Goal: Task Accomplishment & Management: Use online tool/utility

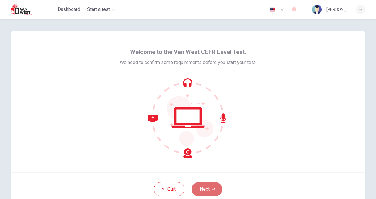
click at [201, 187] on button "Next" at bounding box center [207, 190] width 31 height 14
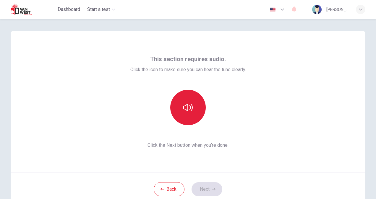
click at [185, 112] on button "button" at bounding box center [188, 108] width 36 height 36
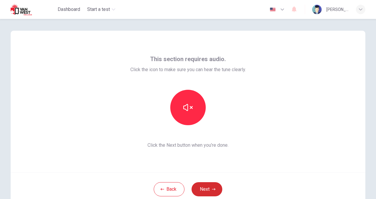
click at [211, 192] on button "Next" at bounding box center [207, 190] width 31 height 14
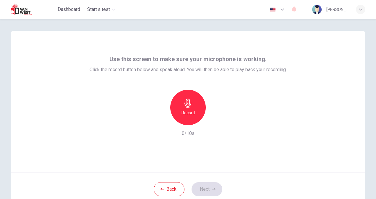
click at [178, 105] on div "Record" at bounding box center [188, 108] width 36 height 36
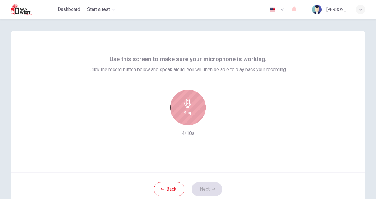
click at [178, 105] on div "Stop" at bounding box center [188, 108] width 36 height 36
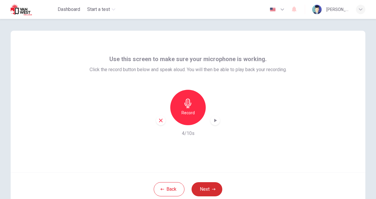
click at [212, 189] on icon "button" at bounding box center [214, 190] width 4 height 2
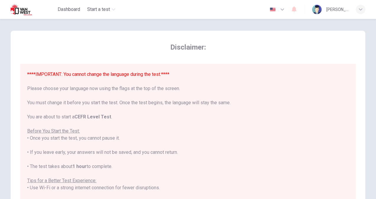
click at [212, 189] on div "****IMPORTANT: You cannot change the language during the test.**** Please choos…" at bounding box center [188, 177] width 322 height 213
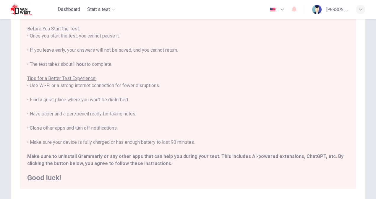
scroll to position [111, 0]
